Goal: Navigation & Orientation: Find specific page/section

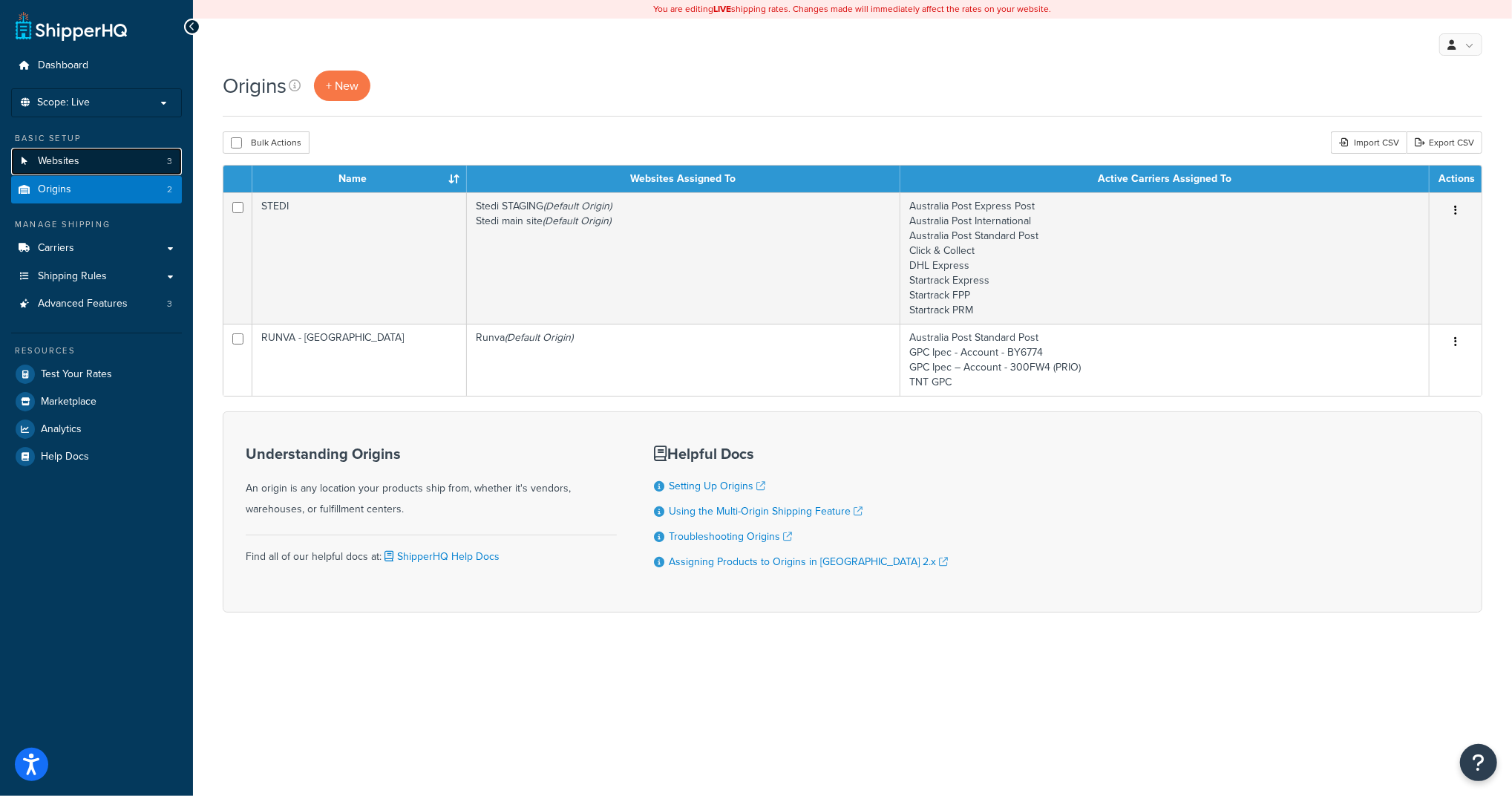
click at [139, 167] on link "Websites 3" at bounding box center [96, 161] width 171 height 27
